Goal: Information Seeking & Learning: Learn about a topic

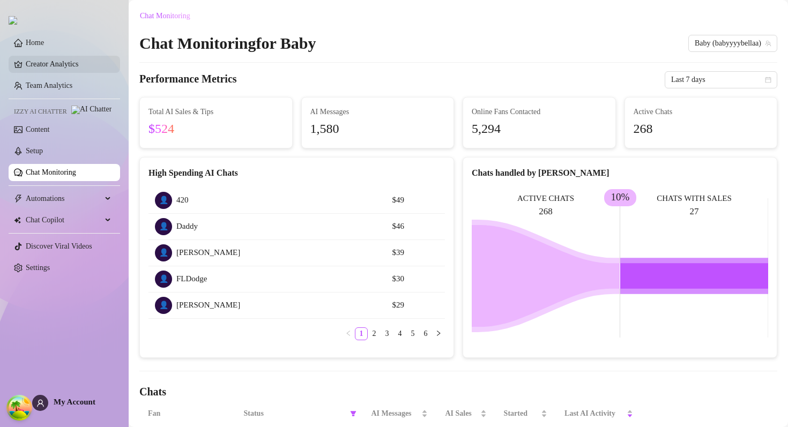
click at [84, 73] on link "Creator Analytics" at bounding box center [69, 64] width 86 height 17
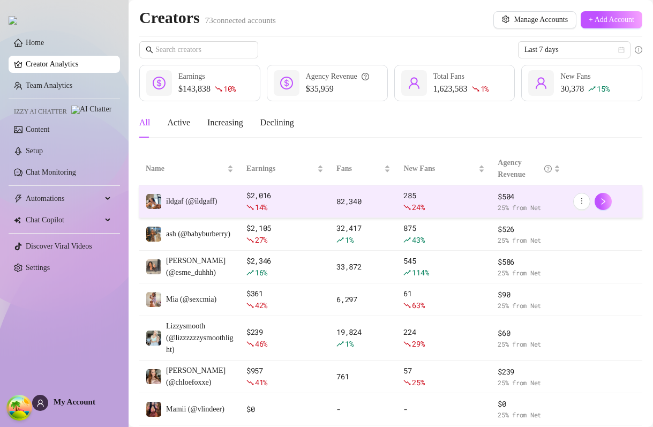
click at [223, 207] on td "ildgaf (@ildgaff)" at bounding box center [189, 201] width 101 height 33
